Goal: Complete application form

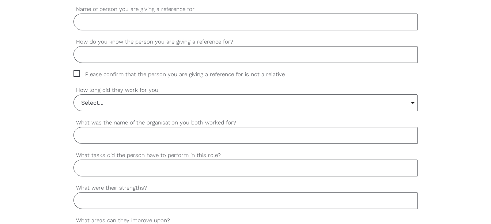
scroll to position [366, 0]
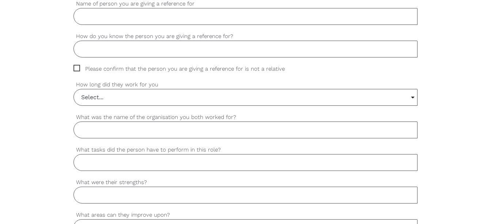
click at [270, 49] on input "How do you know the person you are giving a reference for?" at bounding box center [244, 49] width 343 height 17
click at [412, 96] on input "Select..." at bounding box center [245, 97] width 343 height 16
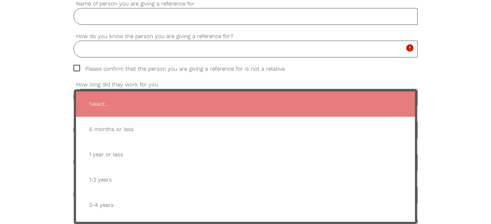
click at [455, 95] on div "settings Your first name settings Your last name settings Your email address se…" at bounding box center [245, 198] width 491 height 686
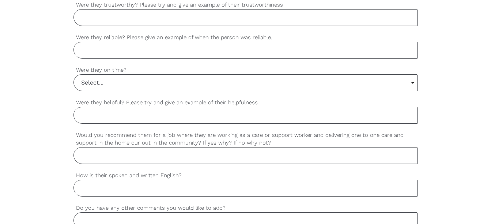
scroll to position [588, 0]
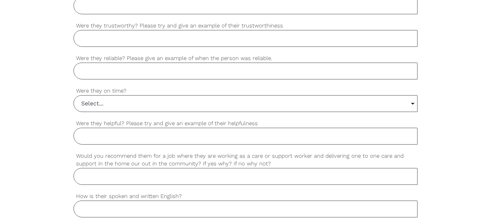
click at [414, 104] on input "Select..." at bounding box center [245, 103] width 343 height 16
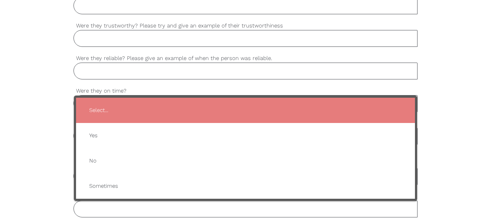
click at [414, 104] on li "Select..." at bounding box center [245, 110] width 338 height 25
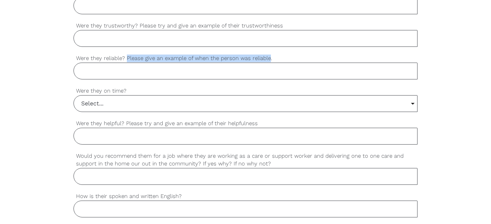
drag, startPoint x: 270, startPoint y: 58, endPoint x: 126, endPoint y: 60, distance: 143.6
click at [126, 60] on label "Were they reliable? Please give an example of when the person was reliable." at bounding box center [244, 58] width 343 height 8
copy label "Please give an example of when the person was reliable"
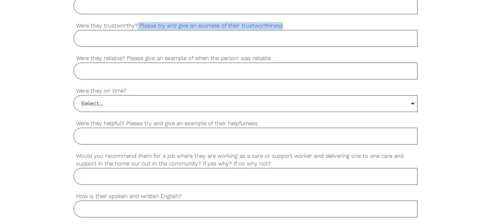
drag, startPoint x: 280, startPoint y: 25, endPoint x: 134, endPoint y: 26, distance: 145.1
click at [134, 26] on label "Were they trustworthy? Please try and give an example of their trustworthiness" at bounding box center [244, 26] width 343 height 8
copy label "Please try and give an example of their trustworthiness"
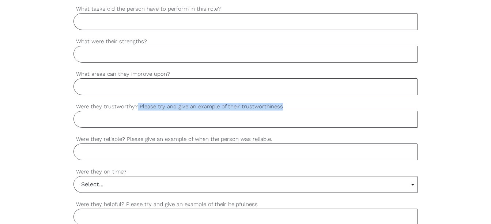
scroll to position [505, 0]
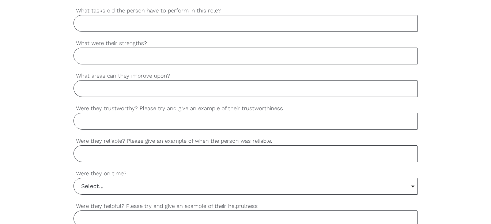
click at [376, 86] on input "What areas can they improve upon?" at bounding box center [244, 88] width 343 height 17
drag, startPoint x: 170, startPoint y: 76, endPoint x: 74, endPoint y: 80, distance: 95.5
click at [74, 80] on div "What areas can they improve upon? Please complete this mandatory field. error" at bounding box center [244, 84] width 343 height 25
copy div "What areas can they improve upon?"
click at [476, 99] on div "settings Your first name settings Your last name settings Your email address se…" at bounding box center [245, 59] width 491 height 686
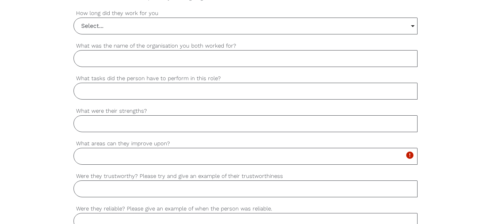
scroll to position [436, 0]
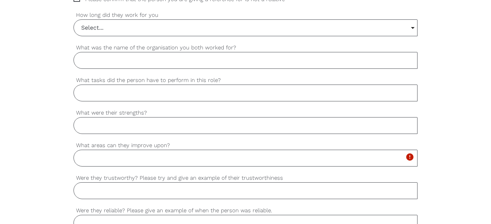
click at [408, 31] on input "Select..." at bounding box center [245, 28] width 343 height 16
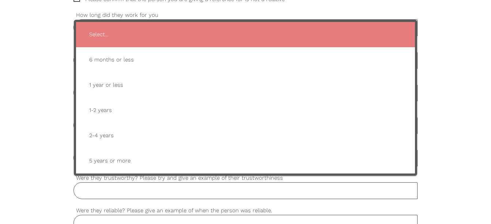
click at [478, 46] on div "settings Your first name settings Your last name settings Your email address se…" at bounding box center [245, 129] width 491 height 686
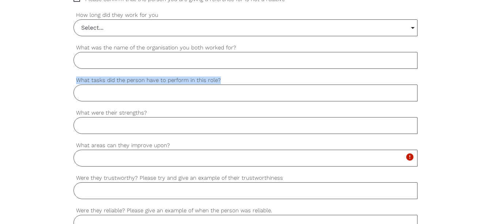
drag, startPoint x: 219, startPoint y: 79, endPoint x: 76, endPoint y: 82, distance: 142.9
click at [76, 82] on label "What tasks did the person have to perform in this role?" at bounding box center [244, 80] width 343 height 8
copy label "What tasks did the person have to perform in this role?"
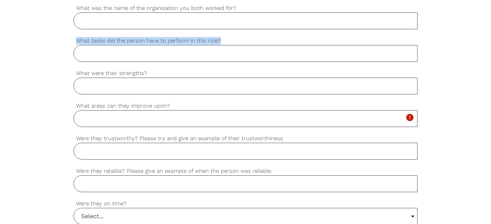
scroll to position [477, 0]
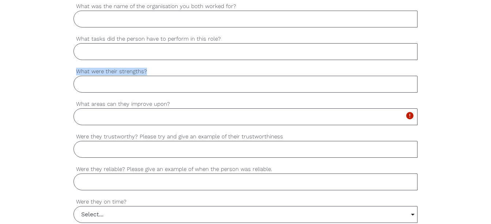
drag, startPoint x: 148, startPoint y: 72, endPoint x: 75, endPoint y: 76, distance: 72.8
click at [75, 76] on label "What were their strengths?" at bounding box center [244, 71] width 343 height 8
copy label "What were their strengths?"
click at [438, 73] on div "settings Your first name settings Your last name settings Your email address se…" at bounding box center [245, 87] width 491 height 686
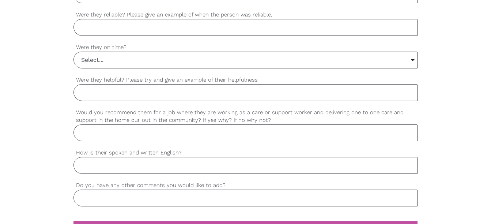
scroll to position [629, 0]
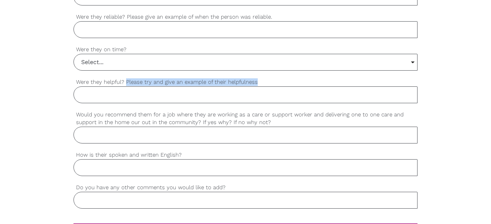
drag, startPoint x: 260, startPoint y: 84, endPoint x: 126, endPoint y: 83, distance: 133.7
click at [126, 83] on label "Were they helpful? Please try and give an example of their helpfulness" at bounding box center [244, 82] width 343 height 8
copy label "Please try and give an example of their helpfulness"
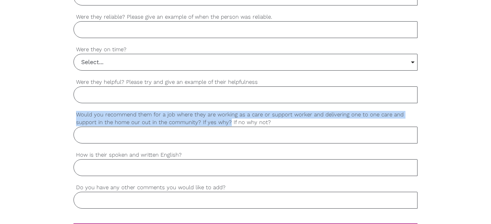
drag, startPoint x: 229, startPoint y: 122, endPoint x: 76, endPoint y: 114, distance: 153.0
click at [76, 114] on label "Would you recommend them for a job where they are working as a care or support …" at bounding box center [244, 118] width 343 height 16
copy label "Would you recommend them for a job where they are working as a care or support …"
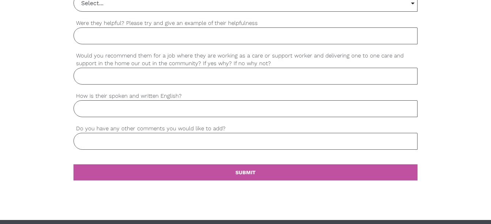
scroll to position [702, 0]
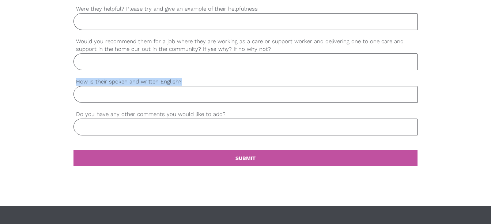
drag, startPoint x: 182, startPoint y: 83, endPoint x: 115, endPoint y: 88, distance: 67.1
click at [115, 88] on div "How is their spoken and written English?" at bounding box center [244, 89] width 343 height 25
copy div "How is their spoken and written English?"
